Goal: Find specific page/section: Find specific page/section

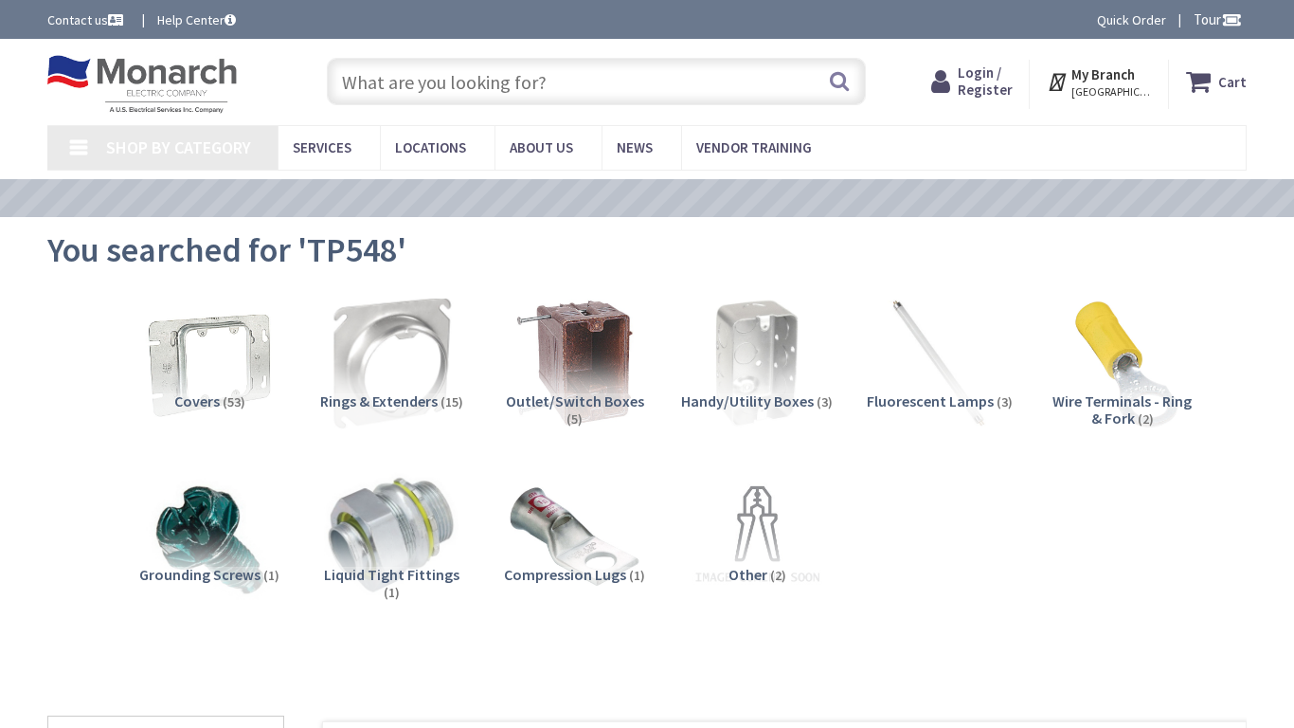
type input "6th St NW, Washington, DC 20001, USA"
